Goal: Task Accomplishment & Management: Manage account settings

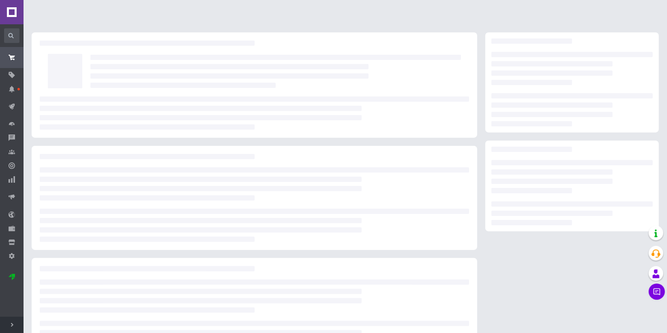
scroll to position [37, 0]
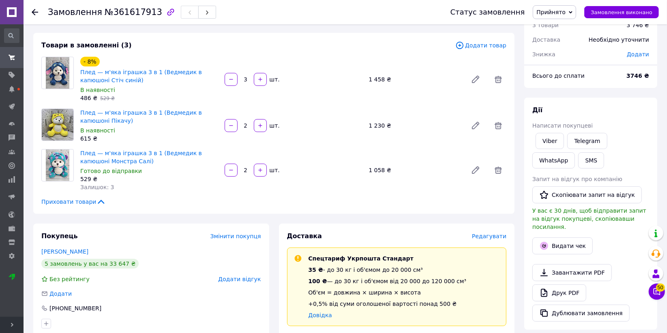
click at [565, 15] on span "Прийнято" at bounding box center [550, 12] width 29 height 6
click at [573, 26] on li "Виконано" at bounding box center [554, 28] width 43 height 12
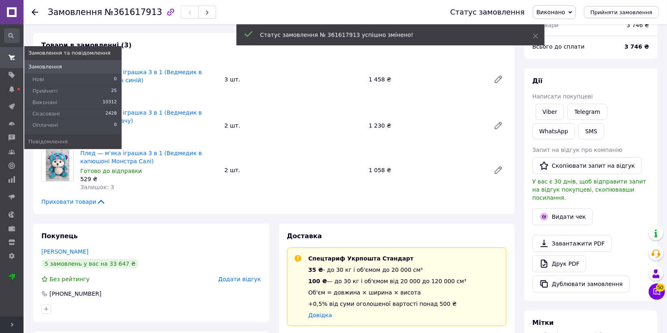
click at [10, 58] on use at bounding box center [12, 57] width 6 height 5
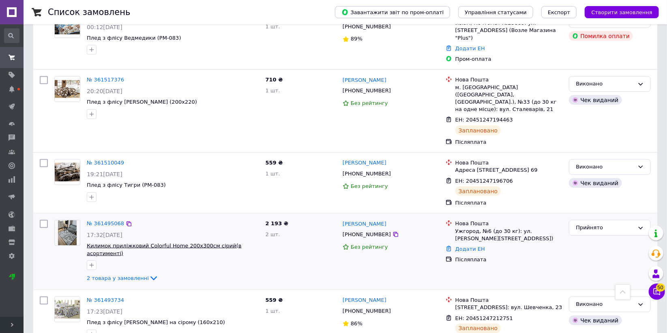
scroll to position [675, 0]
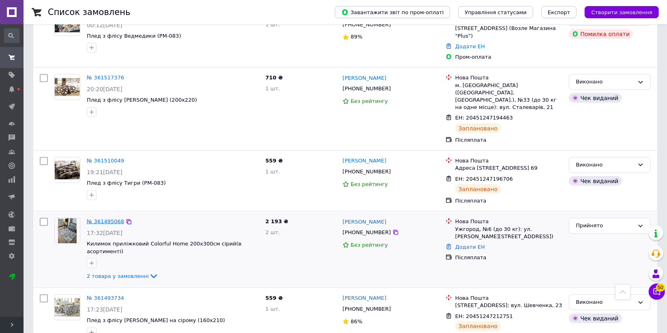
click at [116, 218] on link "№ 361495068" at bounding box center [105, 221] width 37 height 6
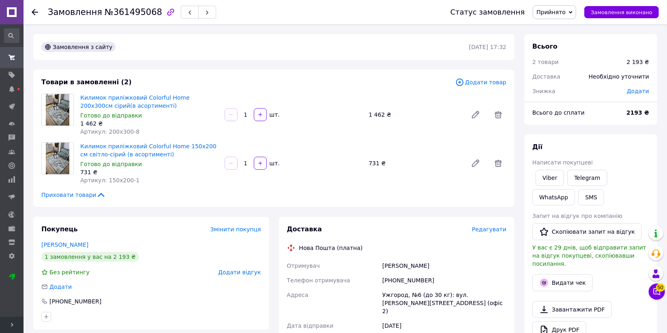
click at [418, 277] on div "+380970212278" at bounding box center [443, 280] width 127 height 15
copy div "380970212278"
drag, startPoint x: 429, startPoint y: 266, endPoint x: 355, endPoint y: 268, distance: 73.8
click at [352, 269] on div "Отримувач Шимоня Таня Телефон отримувача +380970212278 Адреса Ужгород, №6 (до 3…" at bounding box center [396, 331] width 223 height 147
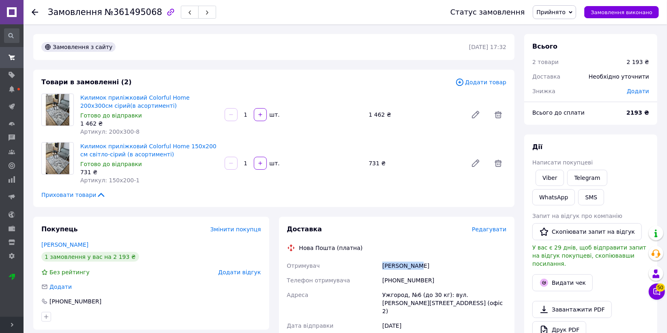
copy div "Отримувач Шимоня Таня"
click at [391, 292] on div "Ужгород, №6 (до 30 кг): вул. Івана Франка, 1д (офіс 2)" at bounding box center [443, 303] width 127 height 31
copy div "Ужгород"
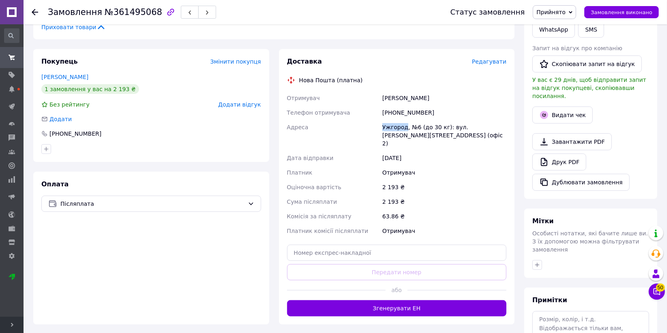
scroll to position [180, 0]
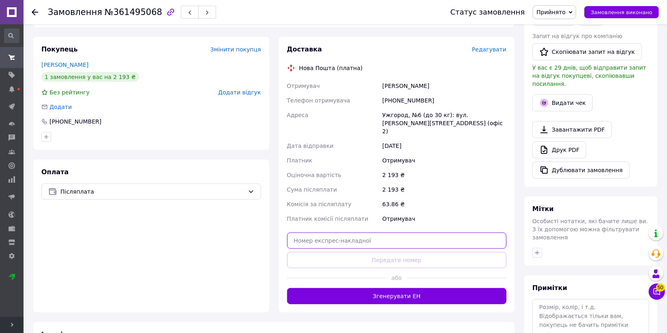
click at [412, 237] on input "text" at bounding box center [397, 241] width 220 height 16
paste input "20451247313655"
type input "20451247313655"
click at [409, 252] on button "Передати номер" at bounding box center [397, 260] width 220 height 16
click at [401, 100] on div "+380970212278" at bounding box center [443, 100] width 127 height 15
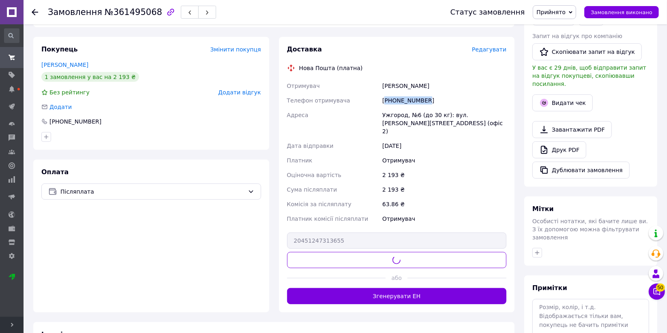
click at [401, 100] on div "+380970212278" at bounding box center [443, 100] width 127 height 15
copy div "380970212278"
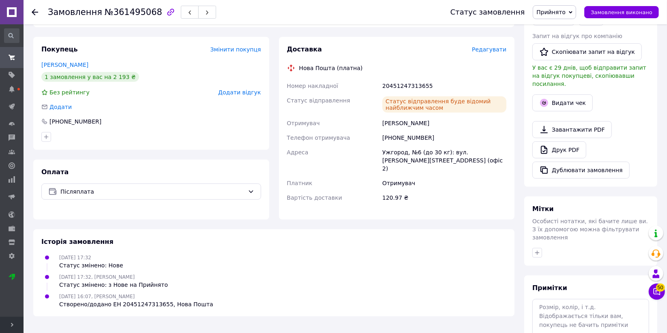
click at [423, 93] on div "Статус відправлення буде відомий найближчим часом" at bounding box center [443, 104] width 127 height 23
click at [422, 90] on div "20451247313655" at bounding box center [443, 86] width 127 height 15
copy div "20451247313655"
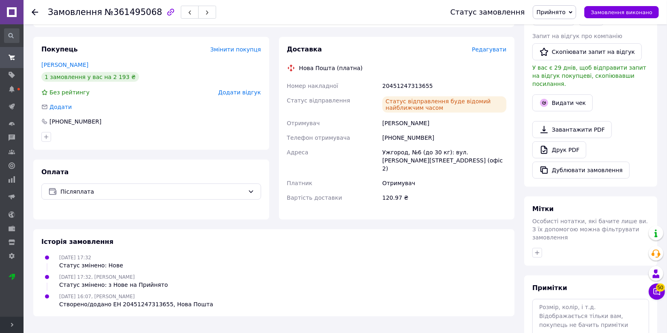
click at [397, 128] on div "Шимоня Таня" at bounding box center [443, 123] width 127 height 15
copy div "Шимоня"
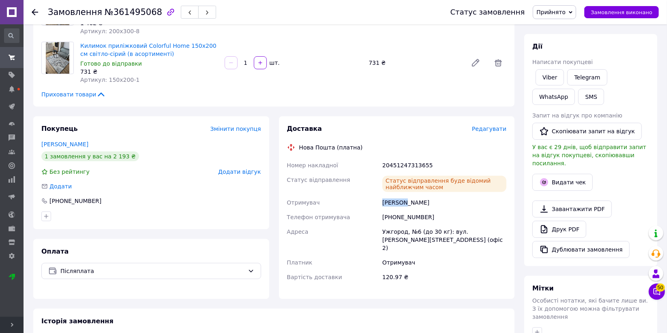
scroll to position [0, 0]
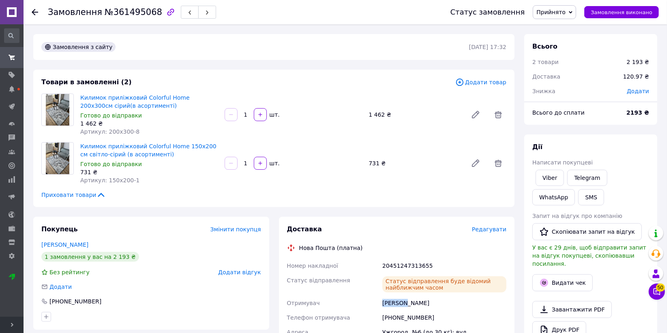
click at [564, 13] on span "Прийнято" at bounding box center [550, 12] width 29 height 6
click at [566, 29] on li "Виконано" at bounding box center [554, 28] width 43 height 12
click at [558, 275] on button "Видати чек" at bounding box center [562, 282] width 60 height 17
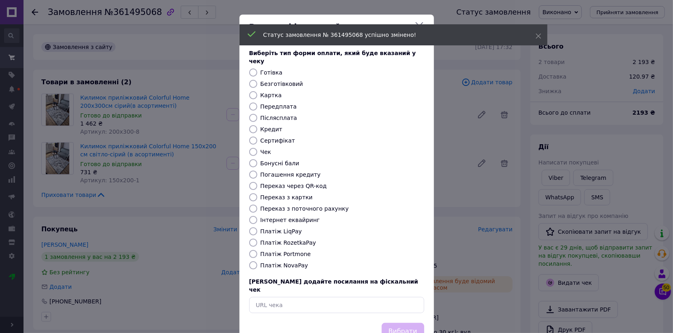
click at [250, 68] on input "Готівка" at bounding box center [253, 72] width 8 height 8
radio input "true"
click at [412, 323] on button "Вибрати" at bounding box center [403, 331] width 43 height 17
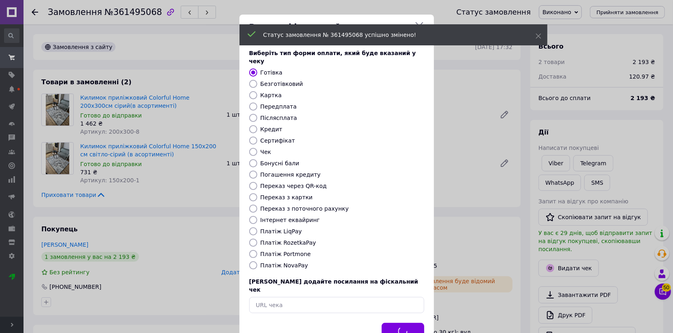
click at [497, 284] on div "Видати фіскальний чек Виберіть тип форми оплати, який буде вказаний у чеку Готі…" at bounding box center [336, 182] width 673 height 364
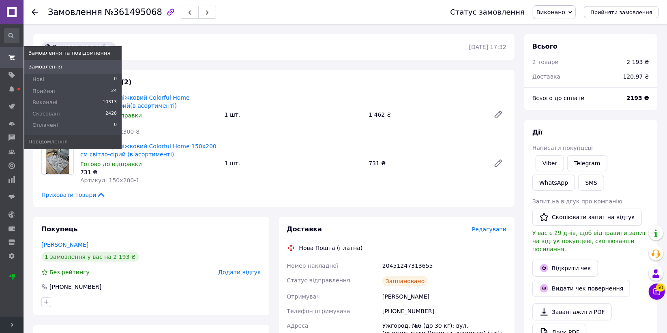
click at [41, 65] on span "Замовлення" at bounding box center [45, 66] width 34 height 7
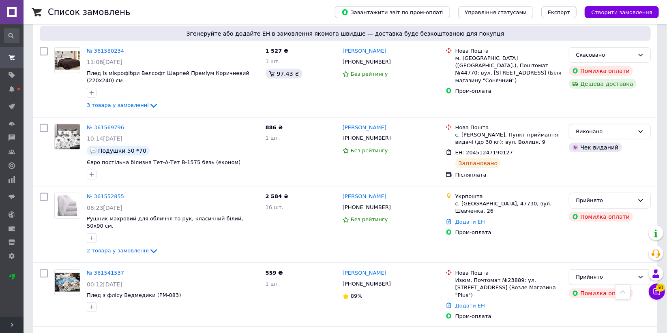
scroll to position [450, 0]
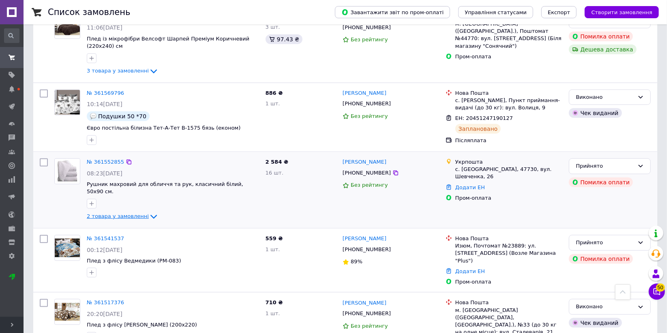
click at [137, 213] on link "2 товара у замовленні" at bounding box center [123, 216] width 72 height 6
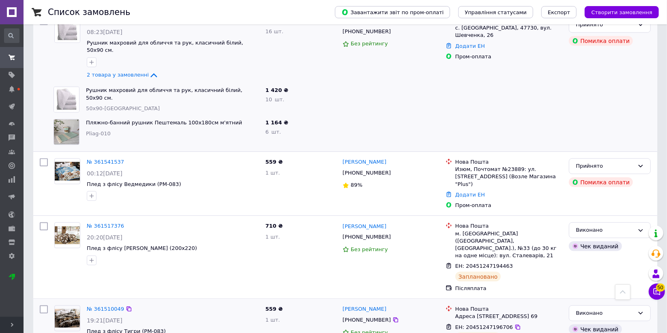
scroll to position [557, 0]
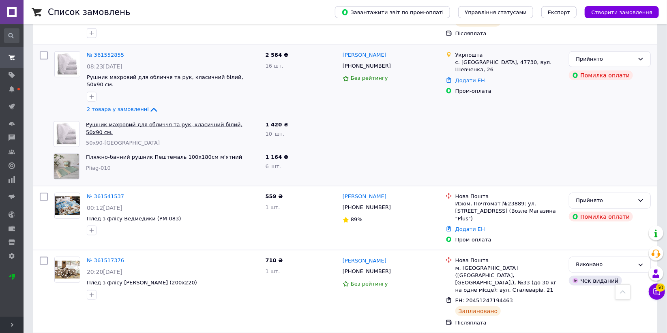
click at [192, 122] on link "Рушник махровий для обличчя та рук, класичний білий, 50х90 см." at bounding box center [164, 129] width 156 height 14
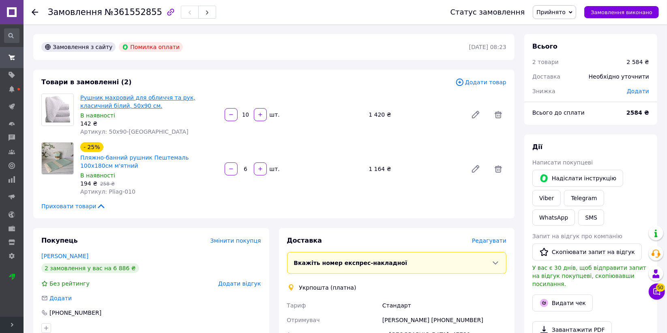
click at [184, 96] on link "Рушник махровий для обличчя та рук, класичний білий, 50х90 см." at bounding box center [137, 101] width 115 height 15
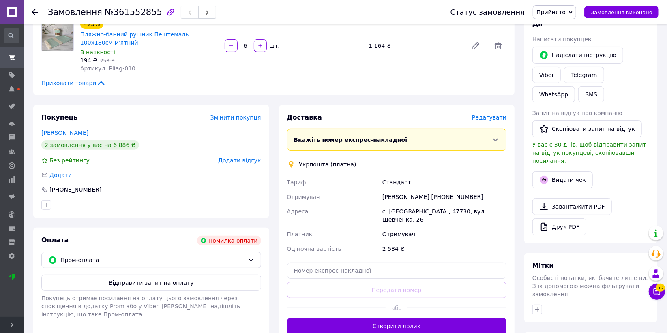
scroll to position [135, 0]
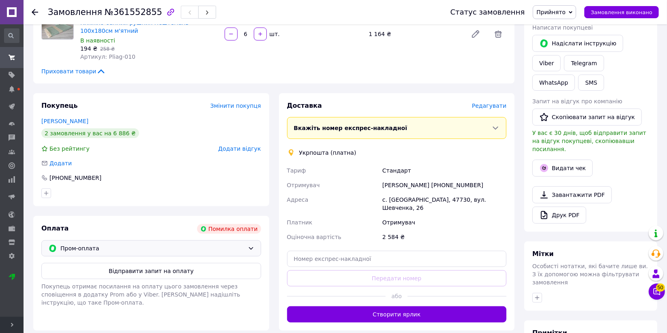
click at [116, 246] on span "Пром-оплата" at bounding box center [152, 248] width 184 height 9
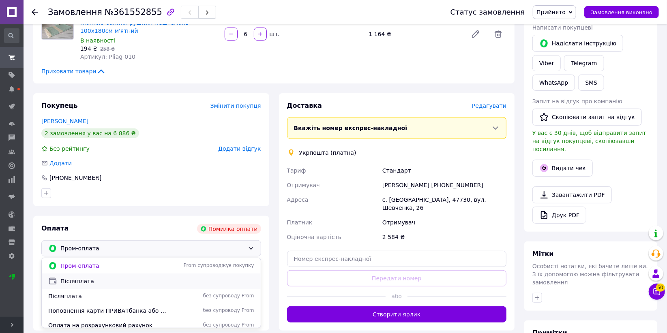
click at [142, 283] on span "Післяплата" at bounding box center [157, 281] width 194 height 8
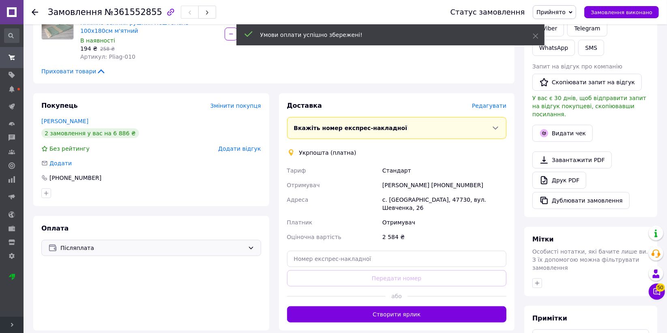
scroll to position [121, 0]
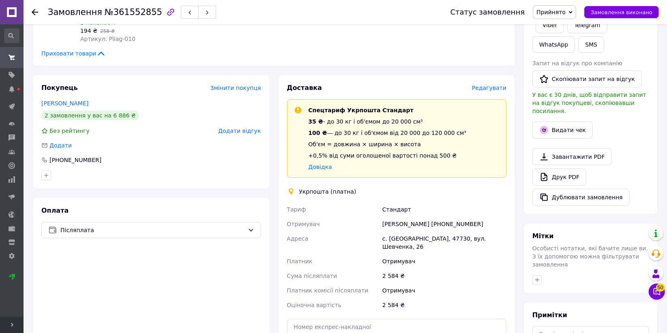
scroll to position [172, 0]
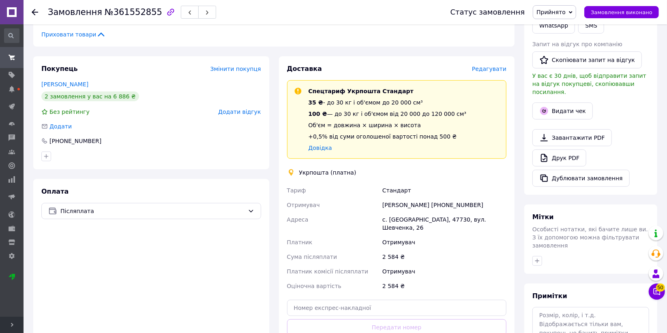
drag, startPoint x: 440, startPoint y: 201, endPoint x: 482, endPoint y: 204, distance: 42.6
click at [482, 204] on div "[PERSON_NAME] [PHONE_NUMBER]" at bounding box center [443, 205] width 127 height 15
copy div "0971876046"
drag, startPoint x: 423, startPoint y: 203, endPoint x: 355, endPoint y: 193, distance: 69.6
click at [355, 193] on div "Тариф Стандарт Отримувач Марія Грушецька +380971876046 Адреса с. Буцнів, 47730,…" at bounding box center [396, 238] width 223 height 110
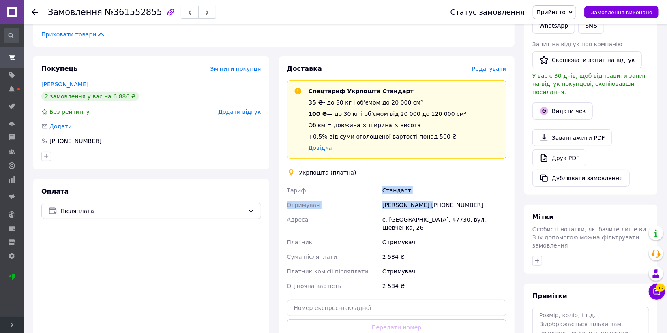
copy div "Тариф Стандарт Отримувач Марія Грушецька"
click at [408, 204] on div "[PERSON_NAME] [PHONE_NUMBER]" at bounding box center [443, 205] width 127 height 15
drag, startPoint x: 428, startPoint y: 205, endPoint x: 370, endPoint y: 200, distance: 57.7
click at [370, 200] on div "Тариф Стандарт Отримувач Марія Грушецька +380971876046 Адреса с. Буцнів, 47730,…" at bounding box center [396, 238] width 223 height 110
copy div "Отримувач Марія Грушецька"
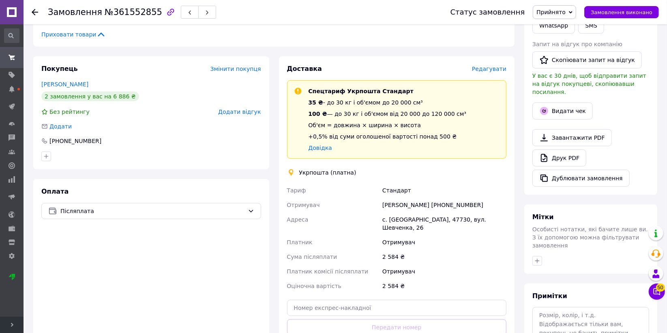
click at [412, 215] on div "с. [GEOGRAPHIC_DATA], 47730, вул. Шевченка, 26" at bounding box center [443, 223] width 127 height 23
copy div "47730"
click at [390, 250] on div "2 584 ₴" at bounding box center [443, 257] width 127 height 15
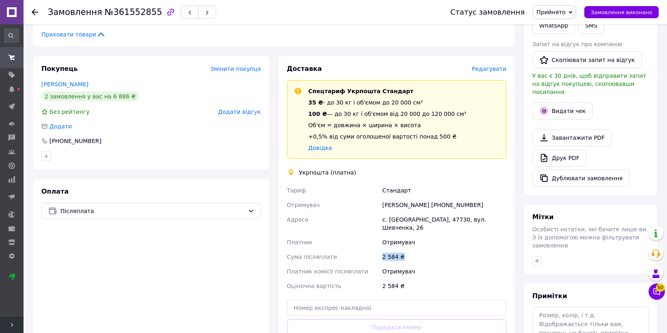
click at [390, 250] on div "2 584 ₴" at bounding box center [443, 257] width 127 height 15
click at [392, 250] on div "2 584 ₴" at bounding box center [443, 257] width 127 height 15
drag, startPoint x: 381, startPoint y: 248, endPoint x: 361, endPoint y: 243, distance: 20.8
click at [366, 247] on div "Тариф Стандарт Отримувач Марія Грушецька +380971876046 Адреса с. Буцнів, 47730,…" at bounding box center [396, 238] width 223 height 110
copy div "Сума післяплати 2 584"
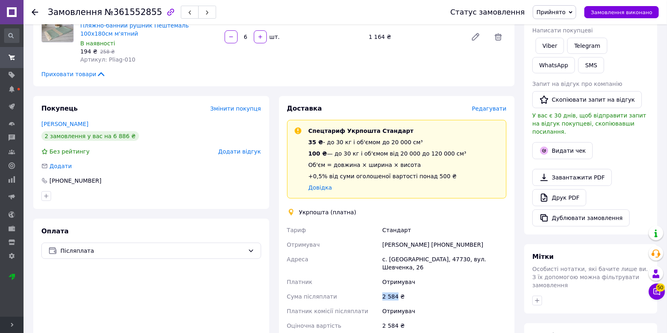
scroll to position [135, 0]
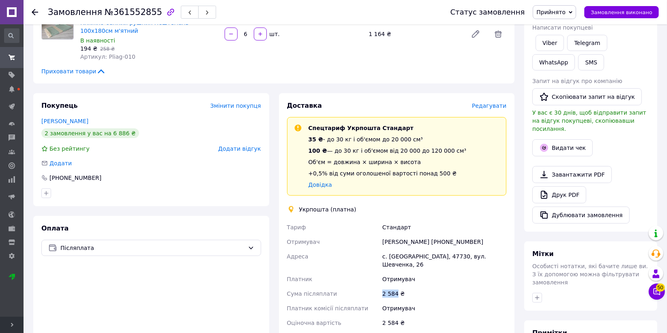
click at [563, 15] on span "Прийнято" at bounding box center [550, 12] width 29 height 6
click at [563, 26] on li "Виконано" at bounding box center [554, 28] width 43 height 12
click at [565, 139] on button "Видати чек" at bounding box center [562, 147] width 60 height 17
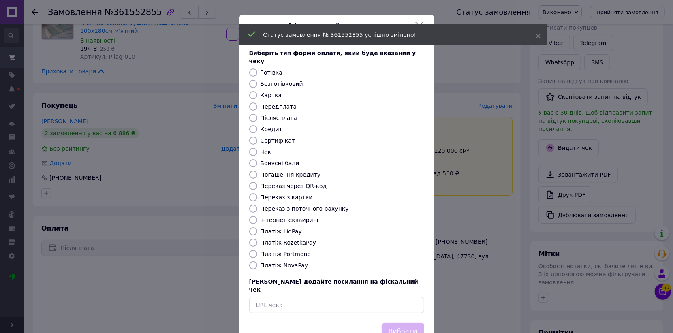
click at [252, 68] on input "Готівка" at bounding box center [253, 72] width 8 height 8
radio input "true"
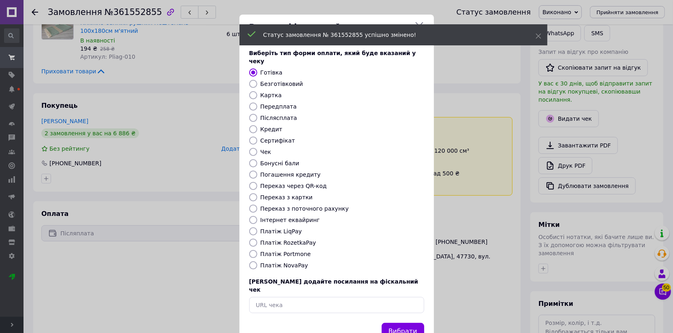
click at [413, 323] on button "Вибрати" at bounding box center [403, 331] width 43 height 17
click at [474, 293] on div "Видати фіскальний чек Виберіть тип форми оплати, який буде вказаний у чеку Готі…" at bounding box center [336, 182] width 673 height 364
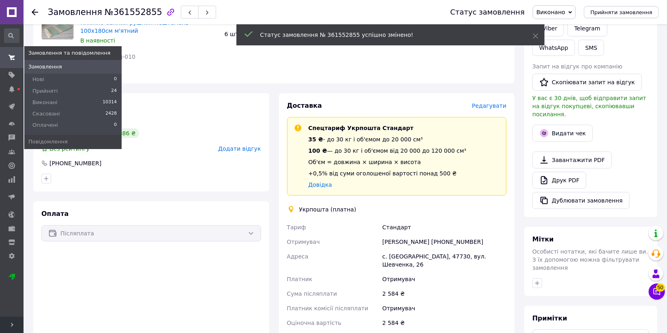
drag, startPoint x: 57, startPoint y: 65, endPoint x: 150, endPoint y: 7, distance: 108.8
click at [58, 65] on span "Замовлення" at bounding box center [45, 66] width 34 height 7
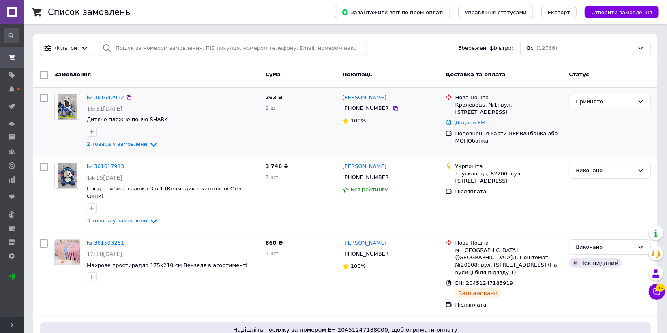
click at [100, 97] on link "№ 361642932" at bounding box center [105, 97] width 37 height 6
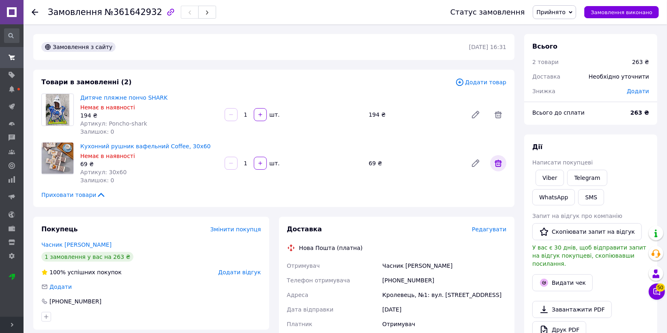
click at [498, 163] on icon at bounding box center [497, 163] width 7 height 7
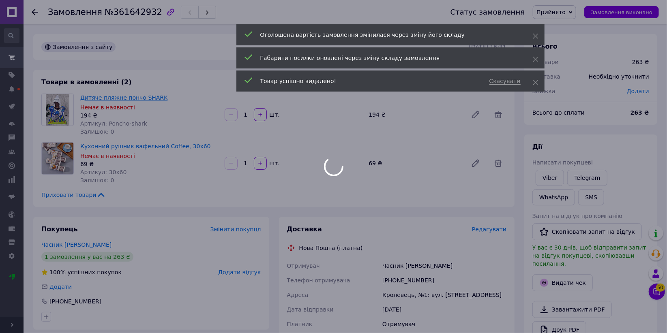
click at [148, 97] on body "Інтернет-магазин " TET @ TET" Ваш ID: 2270606 Сайт Інтернет-магазин " TET @ TET…" at bounding box center [333, 286] width 667 height 573
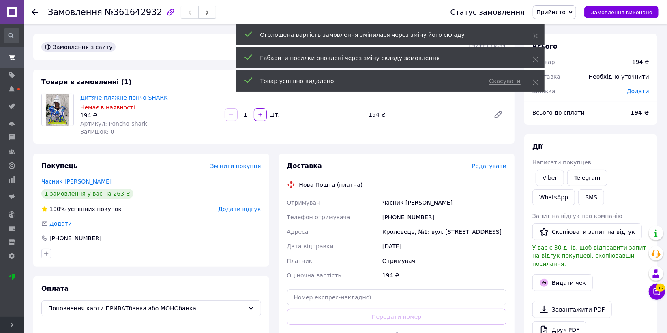
click at [414, 222] on div "+380677148181" at bounding box center [443, 217] width 127 height 15
copy div "380677148181"
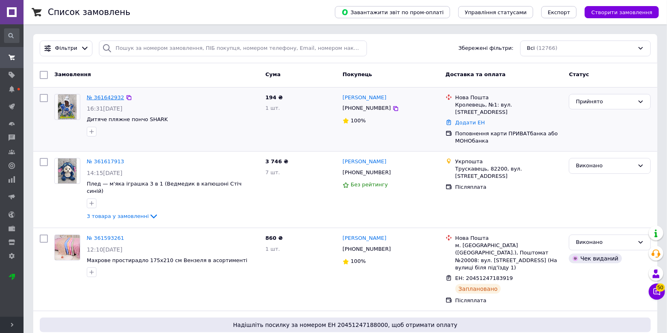
click at [103, 95] on link "№ 361642932" at bounding box center [105, 97] width 37 height 6
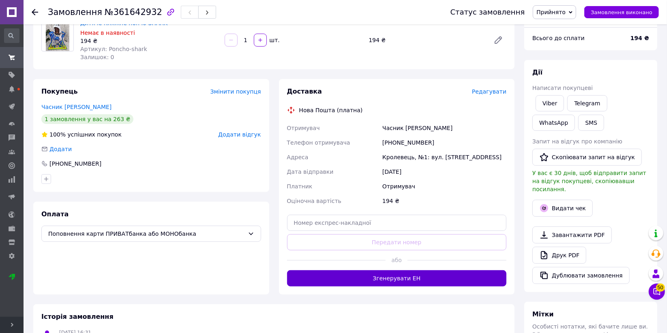
scroll to position [90, 0]
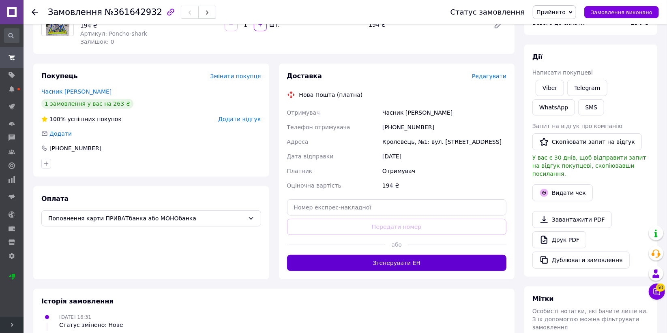
click at [414, 257] on button "Згенерувати ЕН" at bounding box center [397, 263] width 220 height 16
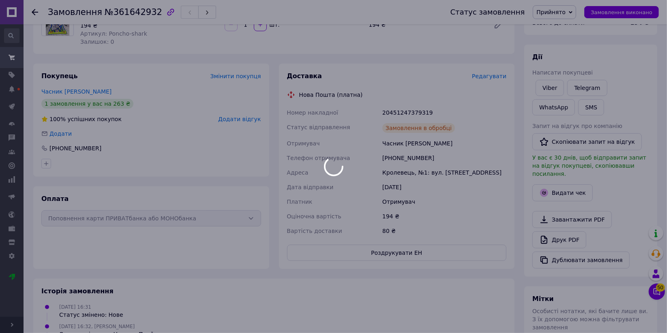
click at [410, 110] on div at bounding box center [333, 166] width 667 height 333
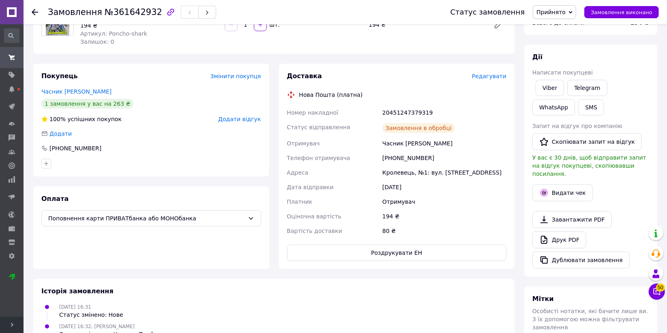
click at [412, 110] on div "20451247379319" at bounding box center [443, 112] width 127 height 15
copy div "20451247379319"
click at [393, 141] on div "Часник Наталія" at bounding box center [443, 143] width 127 height 15
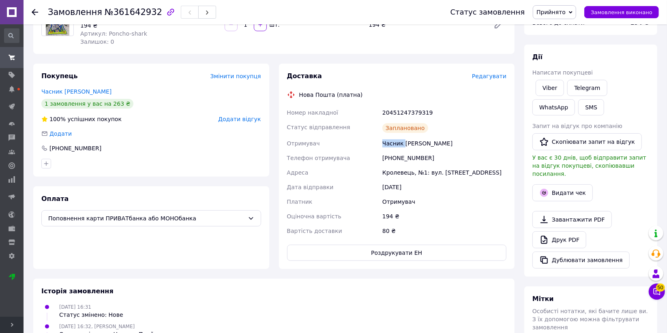
click at [393, 141] on div "Часник Наталія" at bounding box center [443, 143] width 127 height 15
copy div "Часник"
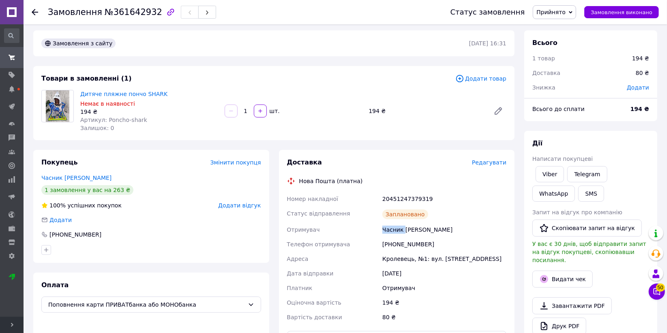
scroll to position [0, 0]
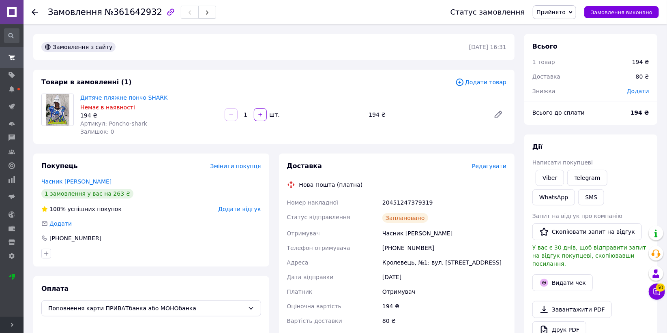
click at [572, 13] on icon at bounding box center [570, 13] width 4 height 4
click at [572, 24] on li "Виконано" at bounding box center [554, 28] width 43 height 12
click at [570, 274] on button "Видати чек" at bounding box center [562, 282] width 60 height 17
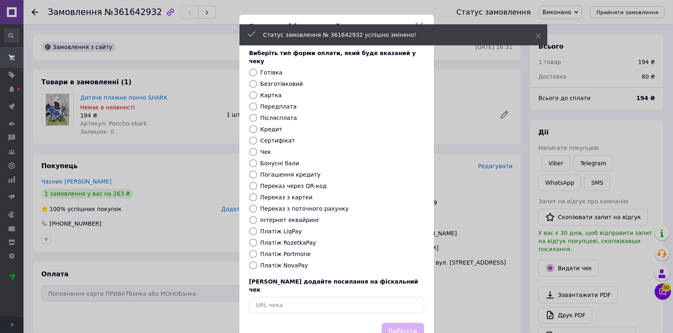
click at [254, 91] on input "Картка" at bounding box center [253, 95] width 8 height 8
radio input "true"
click at [395, 304] on div "Виберіть тип форми оплати, який буде вказаний у чеку Готівка Безготівковий Карт…" at bounding box center [336, 181] width 194 height 284
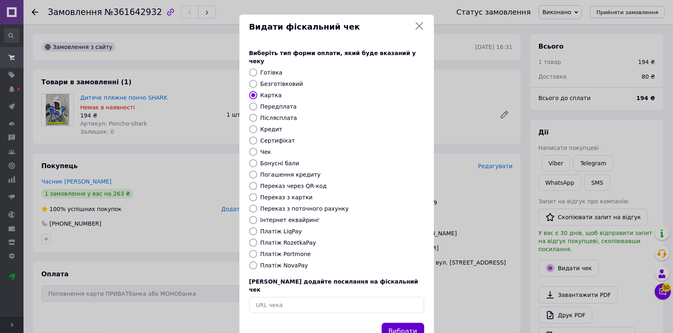
click at [408, 323] on button "Вибрати" at bounding box center [403, 331] width 43 height 17
click at [459, 285] on div "Видати фіскальний чек Виберіть тип форми оплати, який буде вказаний у чеку Готі…" at bounding box center [336, 182] width 673 height 364
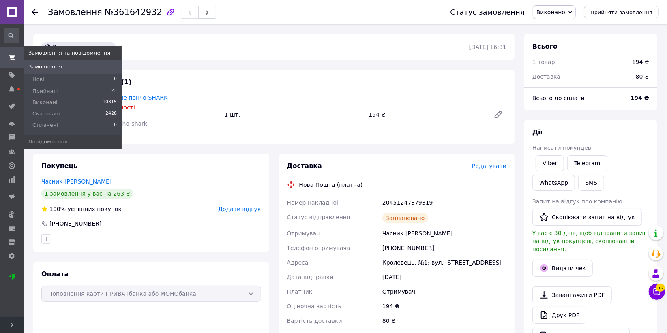
click at [53, 62] on link "Замовлення" at bounding box center [72, 67] width 97 height 14
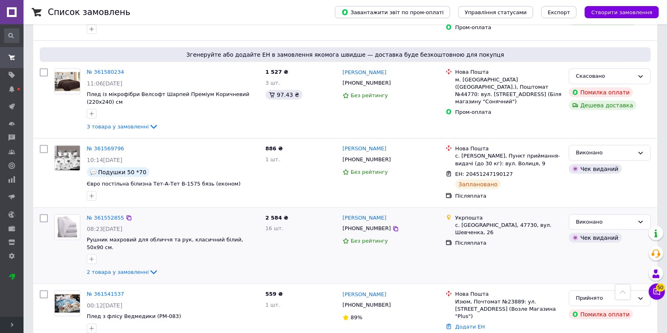
scroll to position [585, 0]
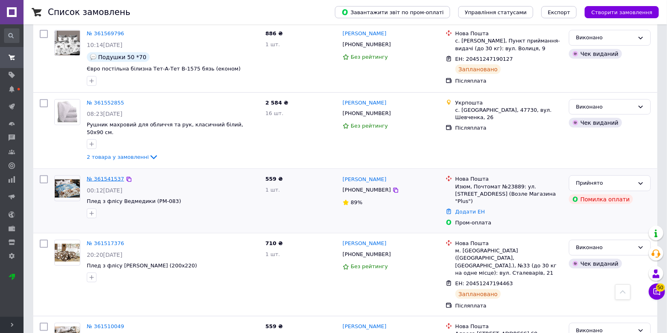
click at [103, 176] on link "№ 361541537" at bounding box center [105, 179] width 37 height 6
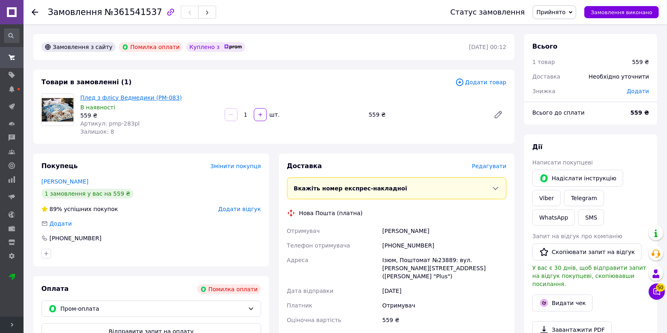
click at [161, 98] on link "Плед з флісу Ведмедики (PM-083)" at bounding box center [130, 97] width 101 height 6
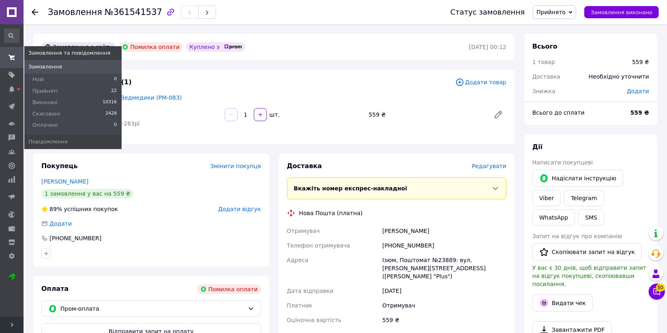
click at [69, 66] on span "Замовлення" at bounding box center [72, 66] width 97 height 7
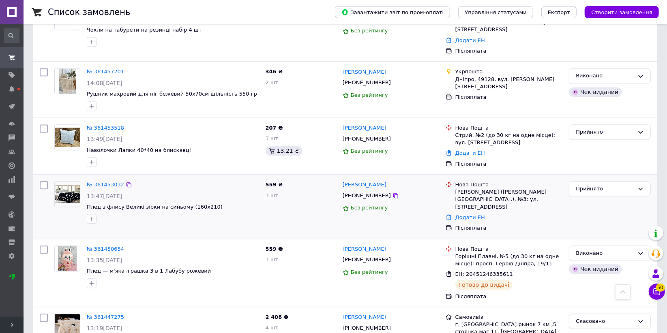
scroll to position [1225, 0]
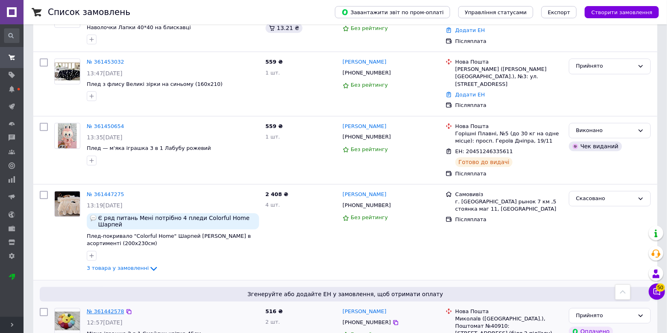
click at [100, 308] on link "№ 361442578" at bounding box center [105, 311] width 37 height 6
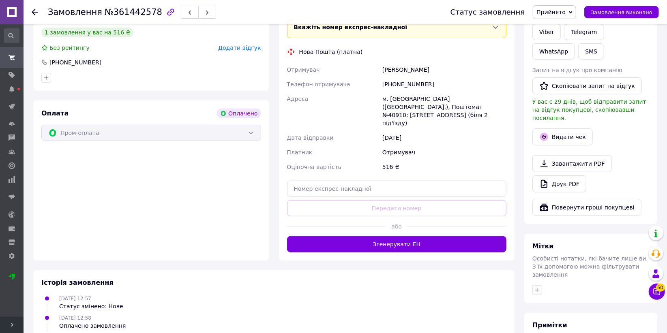
scroll to position [192, 0]
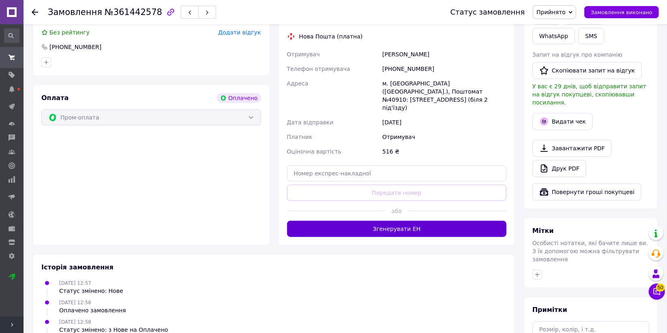
click at [354, 221] on button "Згенерувати ЕН" at bounding box center [397, 229] width 220 height 16
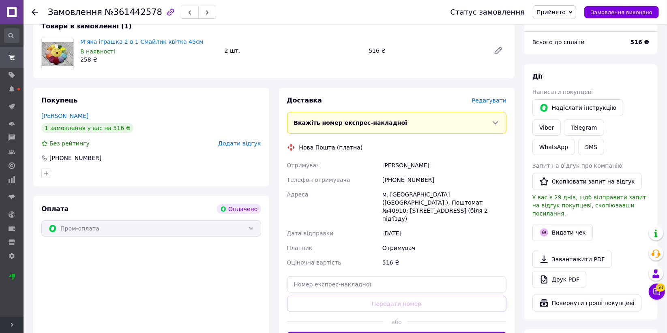
scroll to position [57, 0]
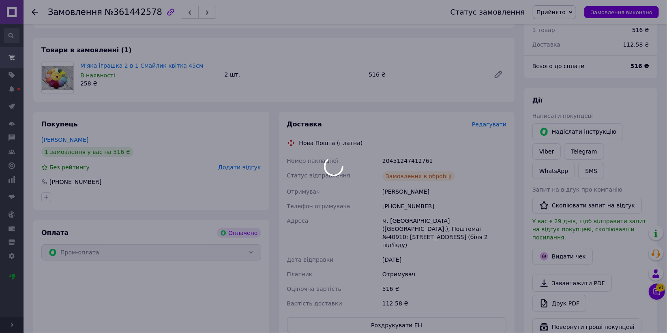
click at [411, 211] on div at bounding box center [333, 166] width 667 height 333
click at [413, 205] on div "+380631891144" at bounding box center [443, 206] width 127 height 15
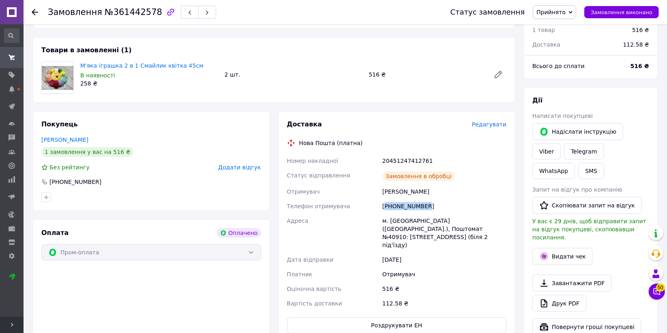
click at [413, 205] on div "+380631891144" at bounding box center [443, 206] width 127 height 15
copy div "380631891144"
click at [395, 155] on div "20451247412761" at bounding box center [443, 161] width 127 height 15
click at [395, 198] on div "Коверзнєва Ганна" at bounding box center [443, 191] width 127 height 15
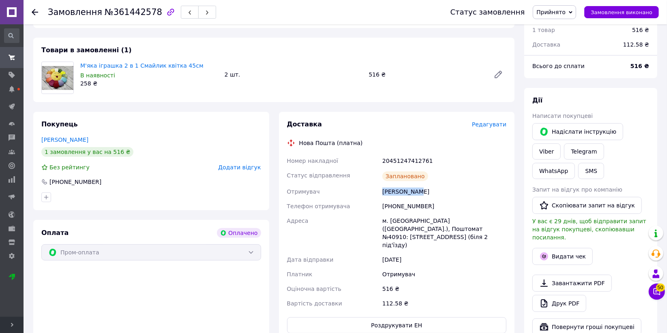
click at [395, 197] on div "Коверзнєва Ганна" at bounding box center [443, 191] width 127 height 15
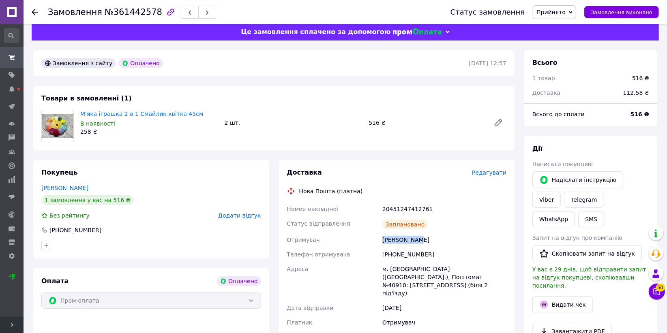
scroll to position [0, 0]
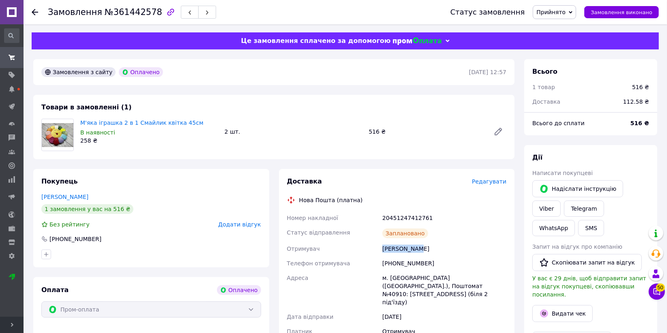
click at [563, 16] on span "Прийнято" at bounding box center [553, 12] width 43 height 14
click at [564, 29] on li "Виконано" at bounding box center [554, 28] width 43 height 12
click at [558, 305] on button "Видати чек" at bounding box center [562, 313] width 60 height 17
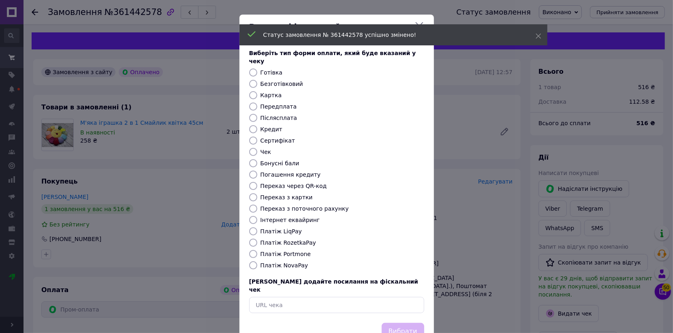
click at [254, 80] on input "Безготівковий" at bounding box center [253, 84] width 8 height 8
radio input "true"
click at [414, 323] on button "Вибрати" at bounding box center [403, 331] width 43 height 17
click at [502, 284] on div "Видати фіскальний чек Виберіть тип форми оплати, який буде вказаний у чеку Готі…" at bounding box center [336, 182] width 673 height 364
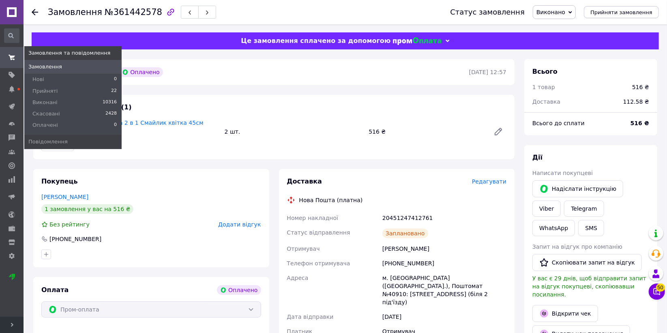
click at [49, 66] on span "Замовлення" at bounding box center [45, 66] width 34 height 7
